Goal: Task Accomplishment & Management: Manage account settings

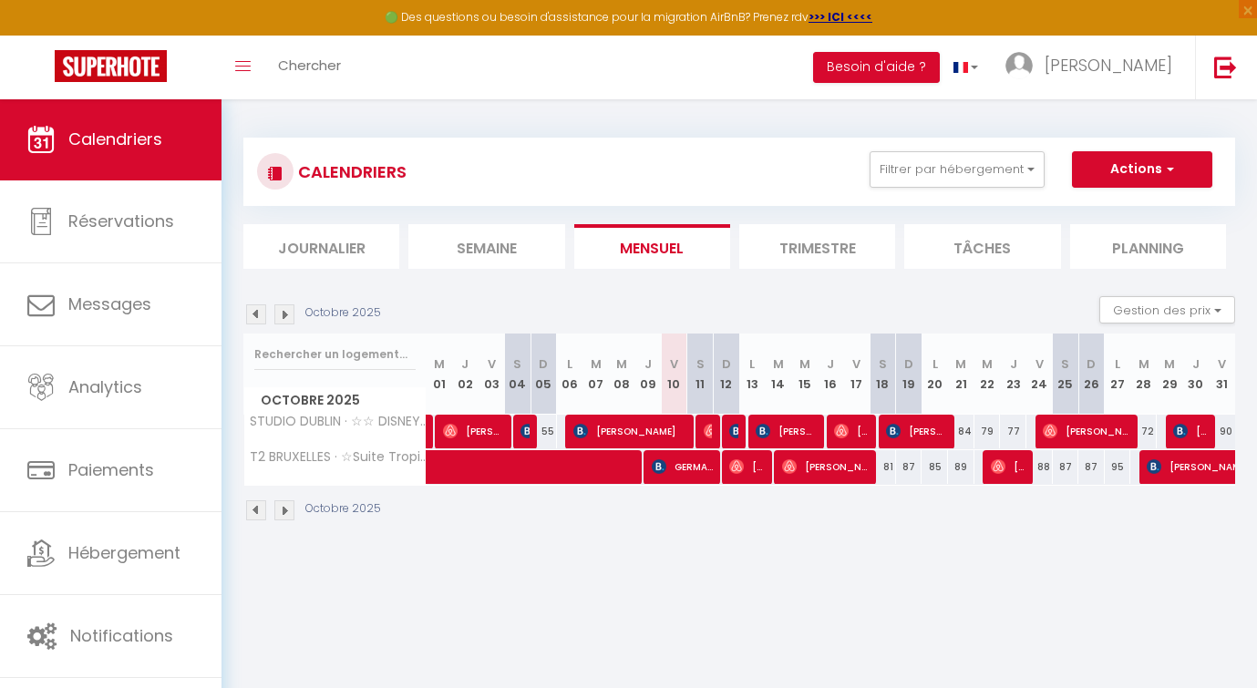
click at [760, 225] on li "Trimestre" at bounding box center [817, 246] width 156 height 45
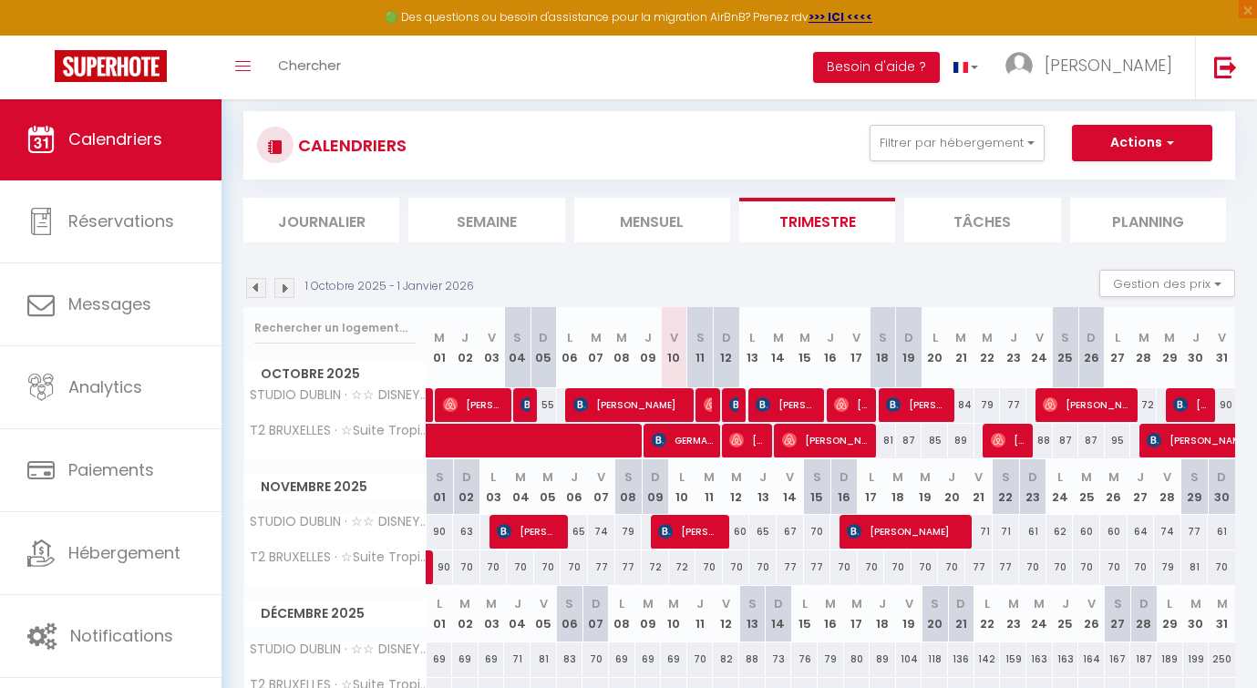
scroll to position [125, 0]
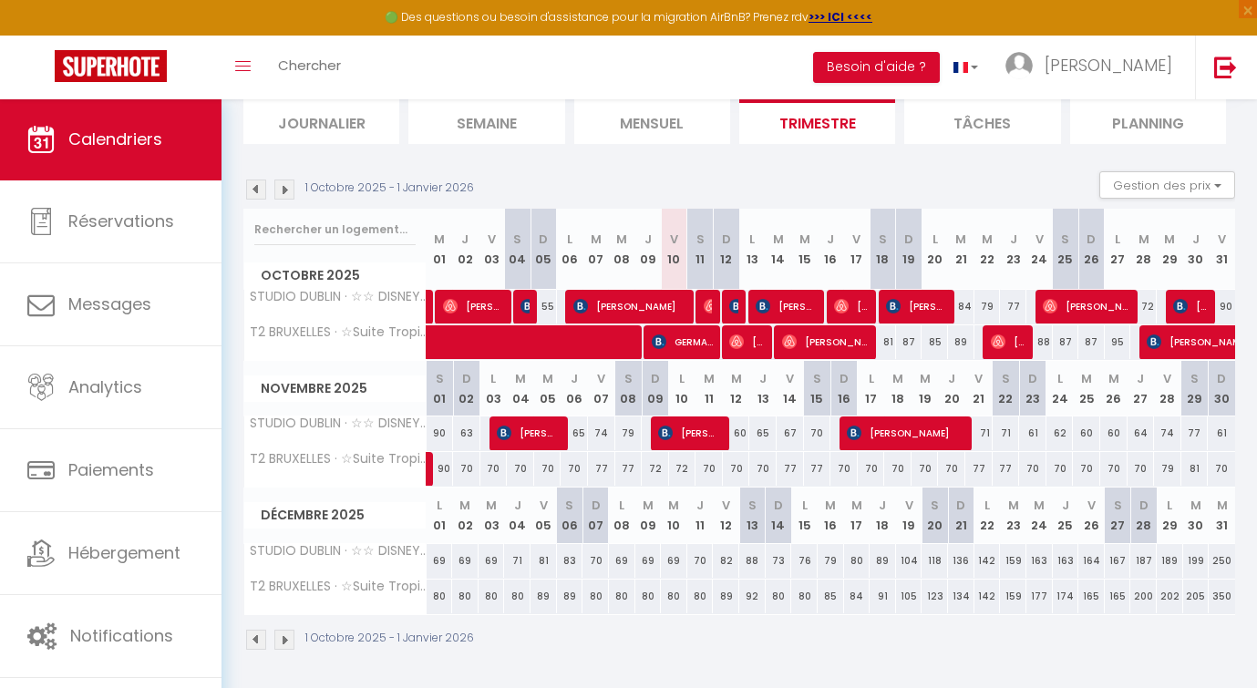
click at [286, 637] on img at bounding box center [284, 640] width 20 height 20
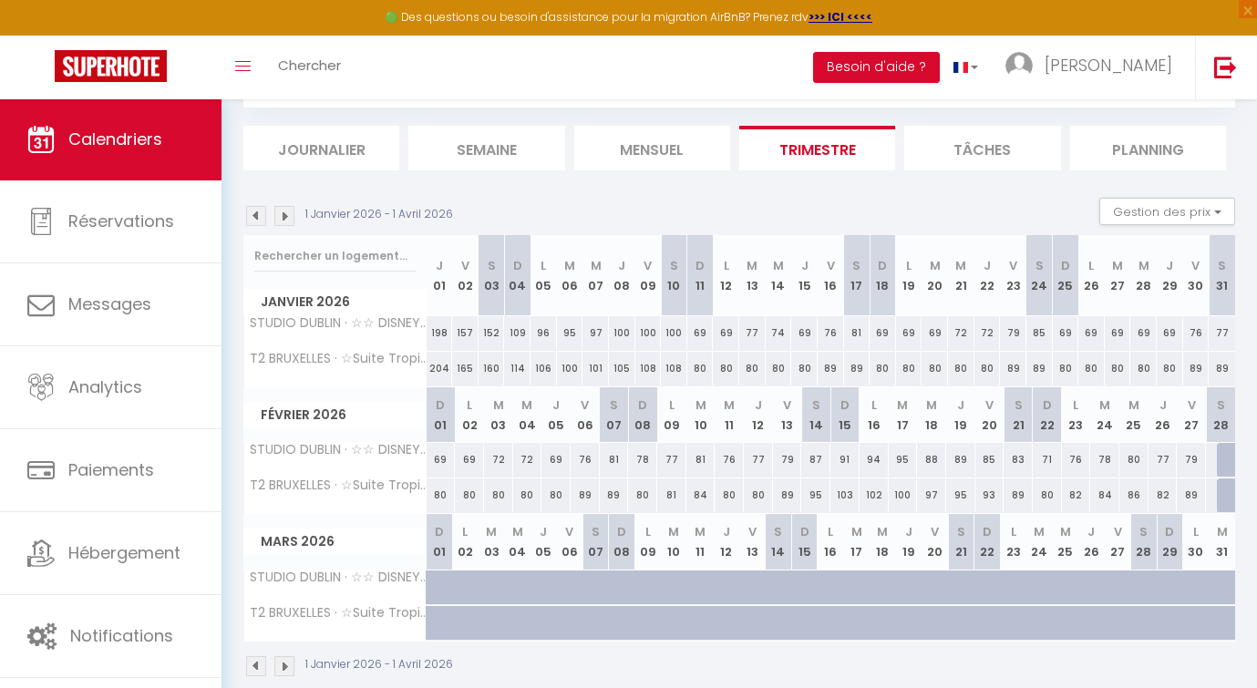
click at [259, 652] on div "1 Janvier 2026 - 1 Avril 2026" at bounding box center [739, 669] width 992 height 54
click at [257, 656] on img at bounding box center [256, 666] width 20 height 20
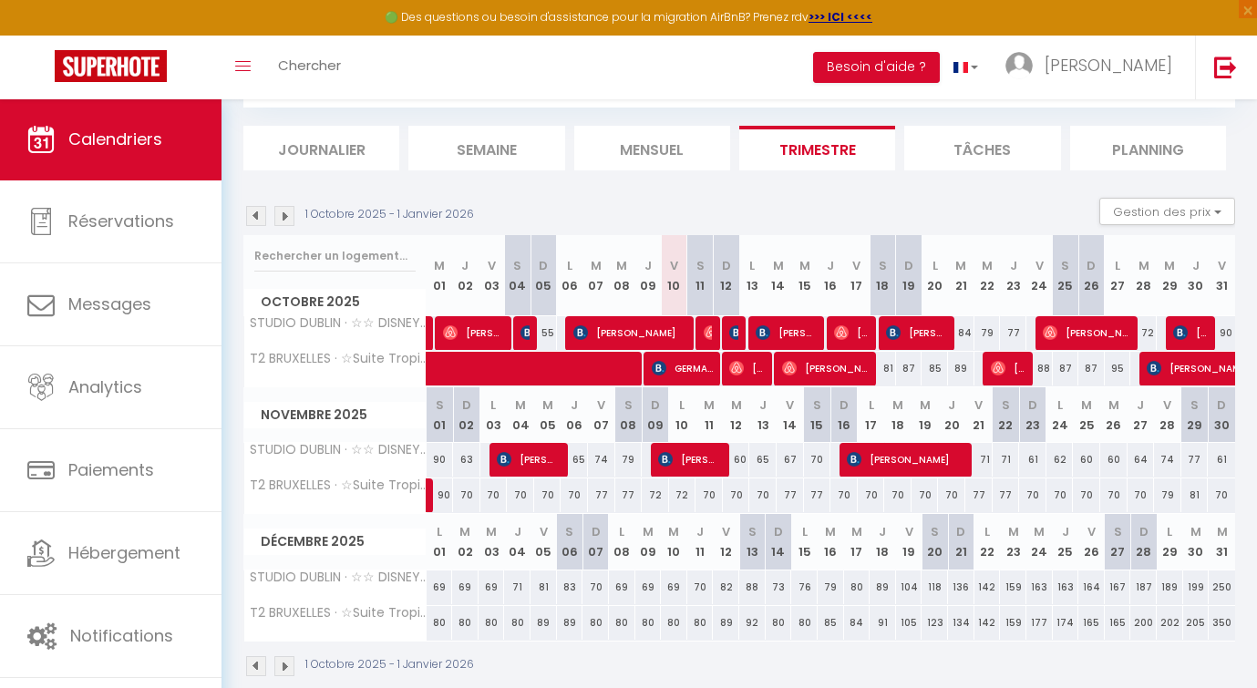
click at [661, 329] on span "[PERSON_NAME]" at bounding box center [630, 332] width 115 height 35
select select "OK"
select select "0"
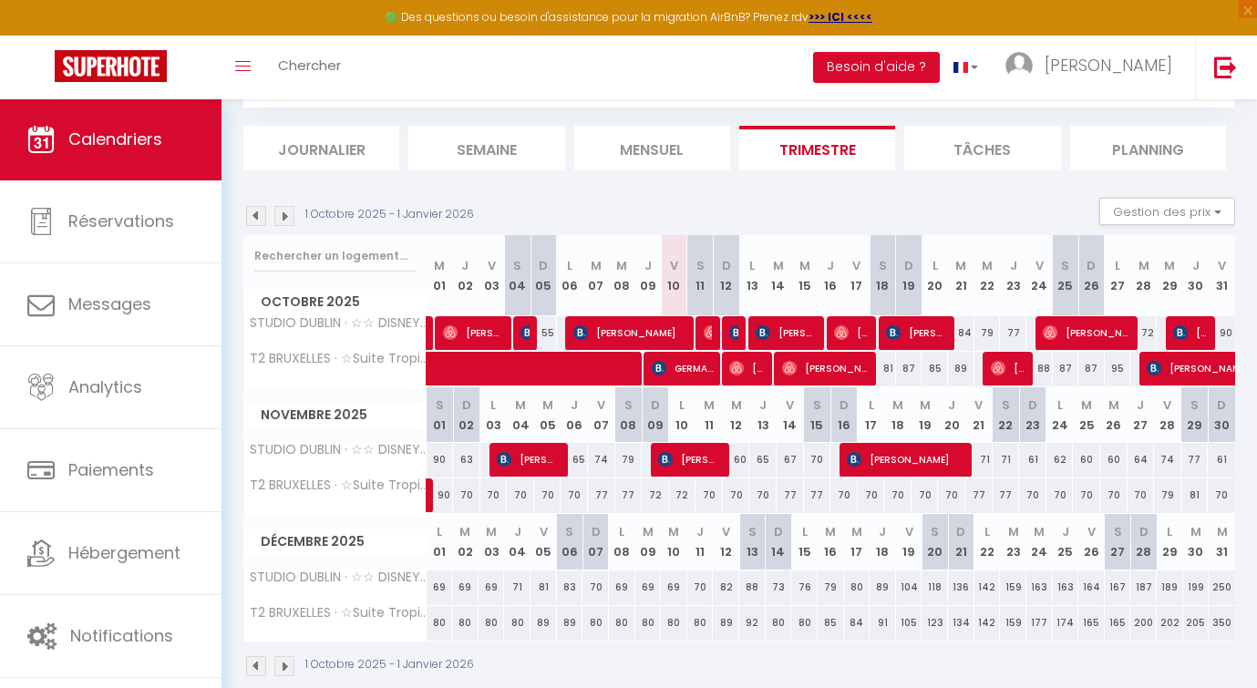
select select "1"
select select
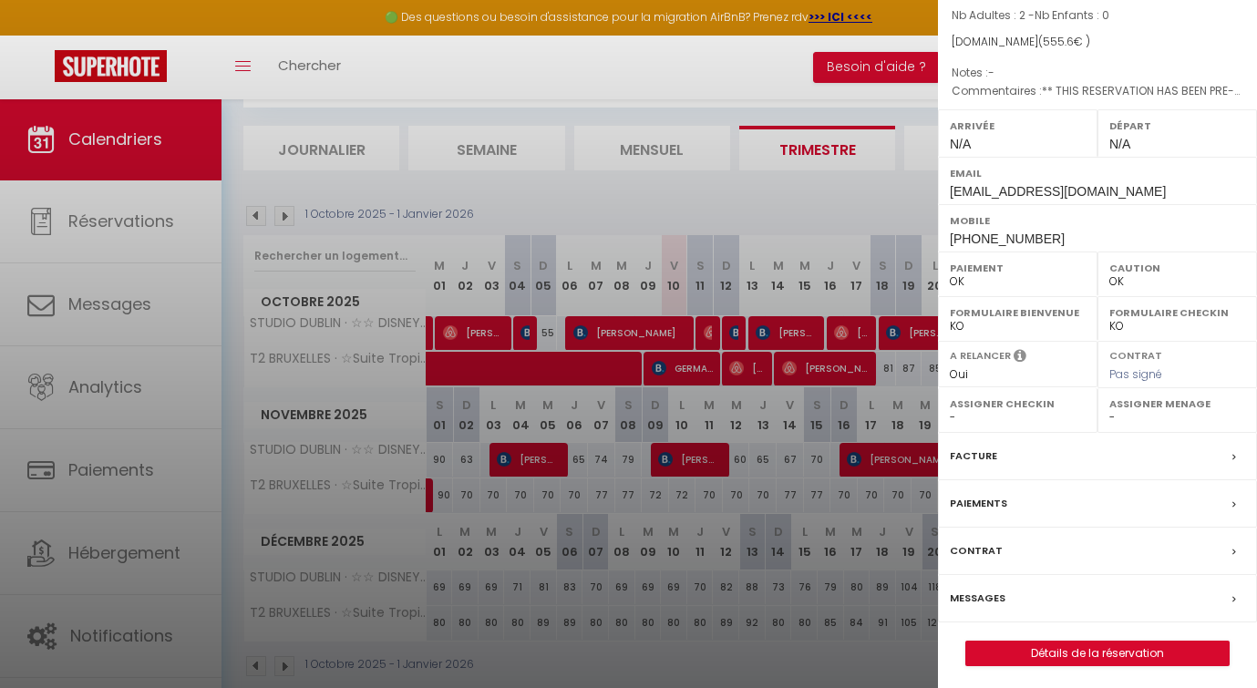
scroll to position [125, 0]
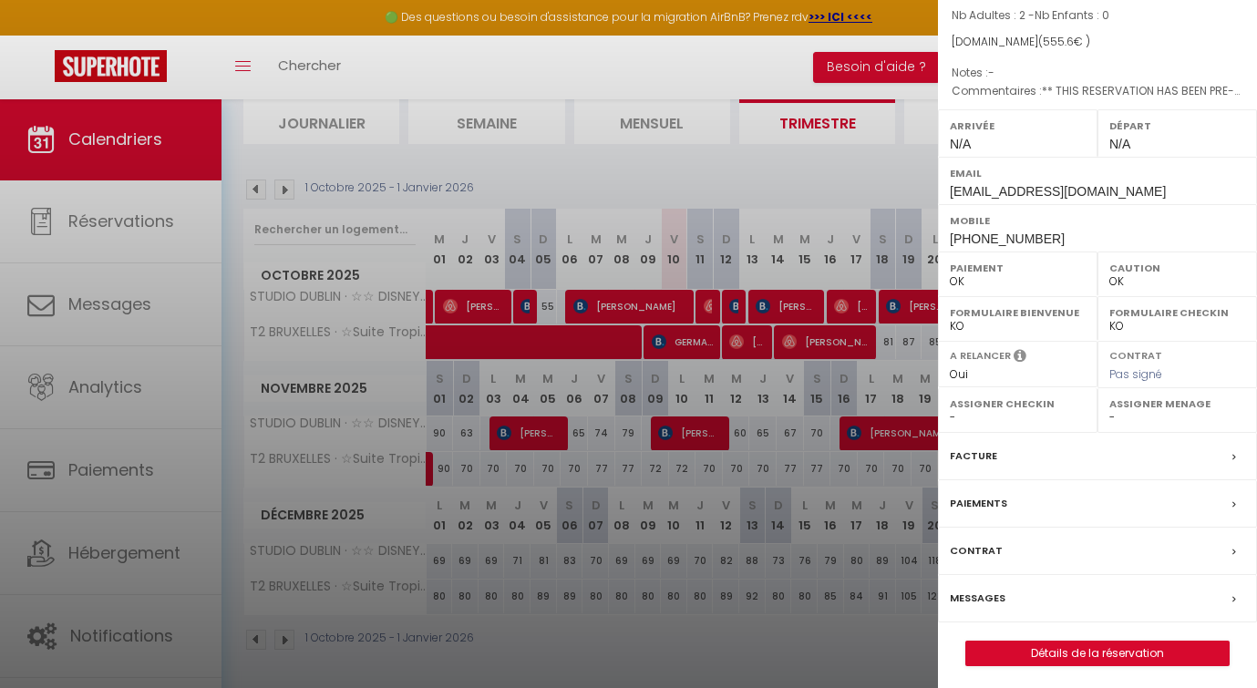
click at [972, 589] on label "Messages" at bounding box center [978, 598] width 56 height 19
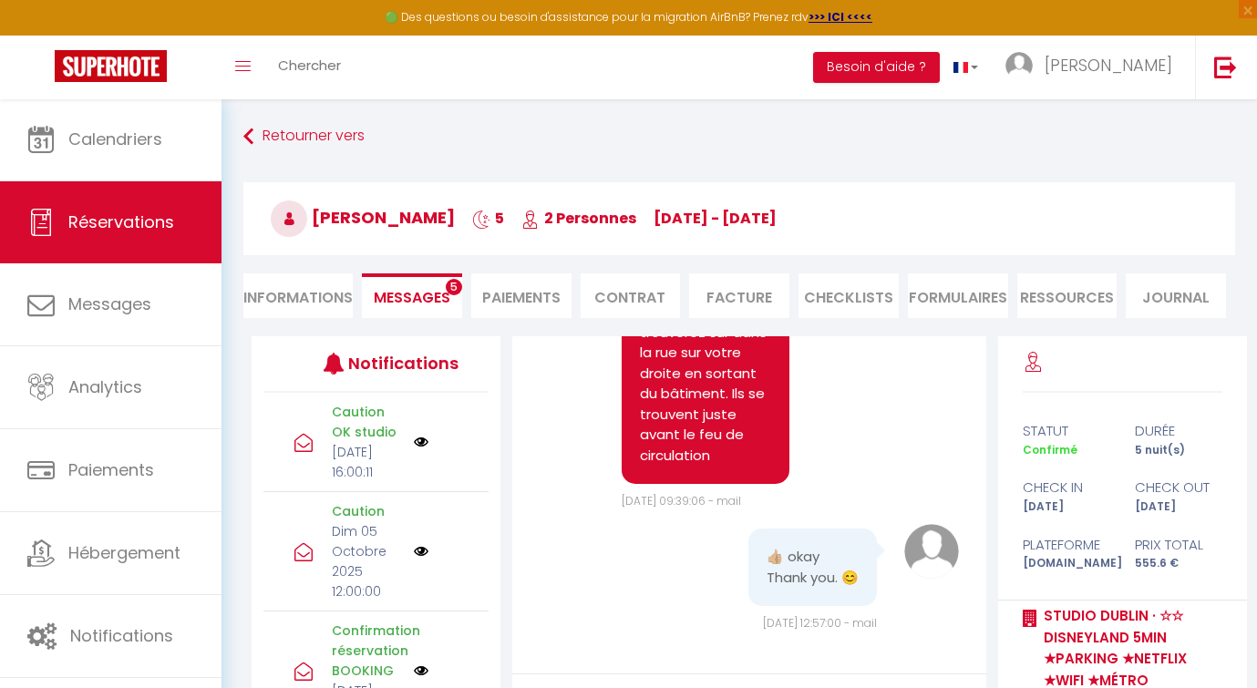
scroll to position [168, 0]
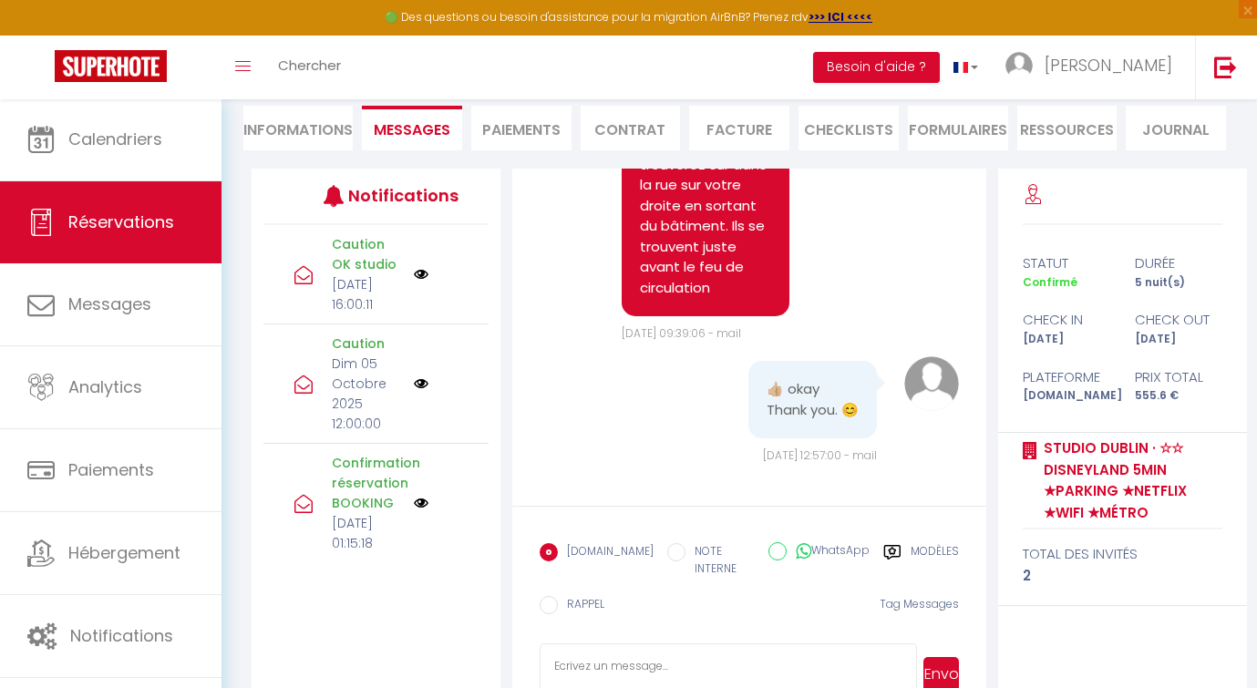
click at [698, 644] on textarea at bounding box center [728, 676] width 377 height 64
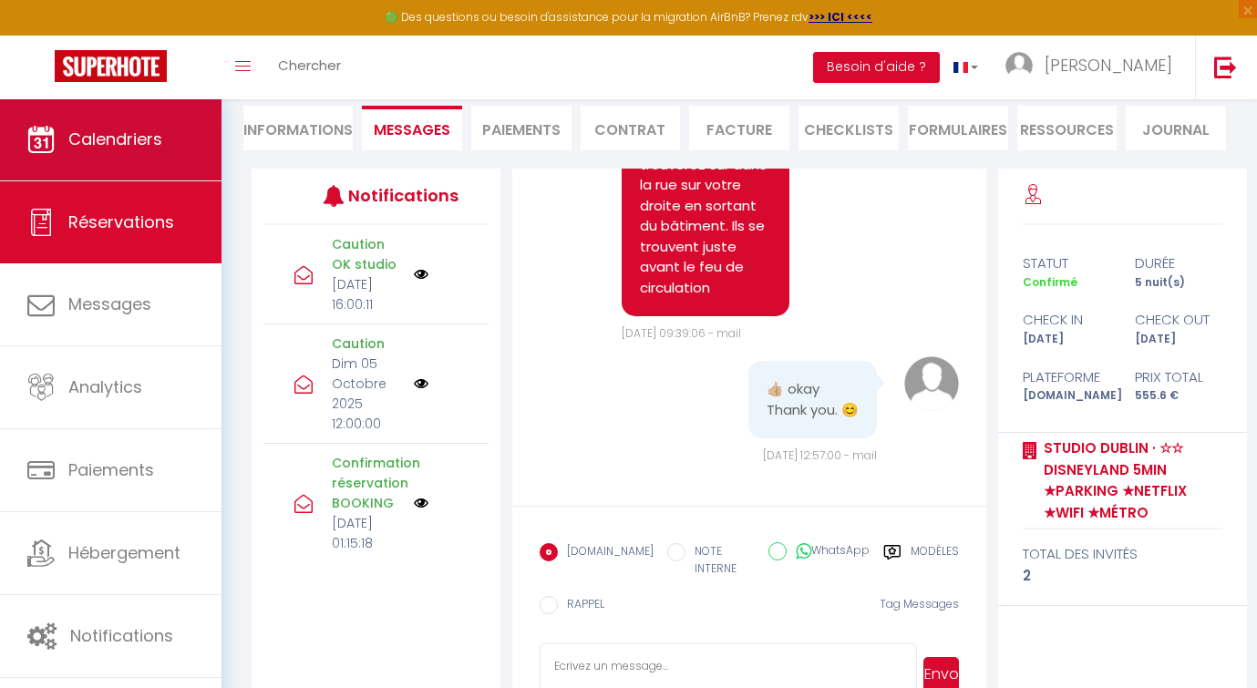
click at [96, 118] on link "Calendriers" at bounding box center [110, 139] width 221 height 82
